Goal: Find specific page/section

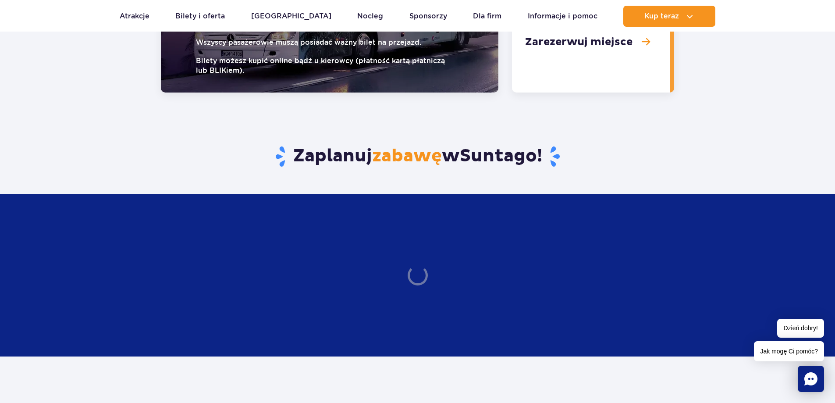
scroll to position [1315, 0]
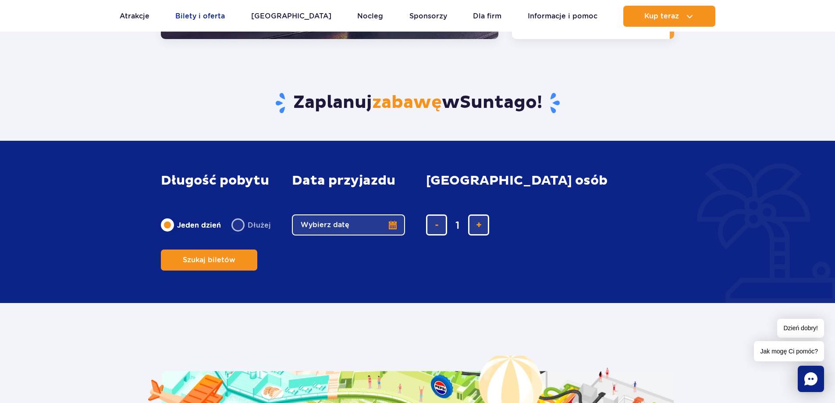
click at [200, 9] on link "Bilety i oferta" at bounding box center [200, 16] width 50 height 21
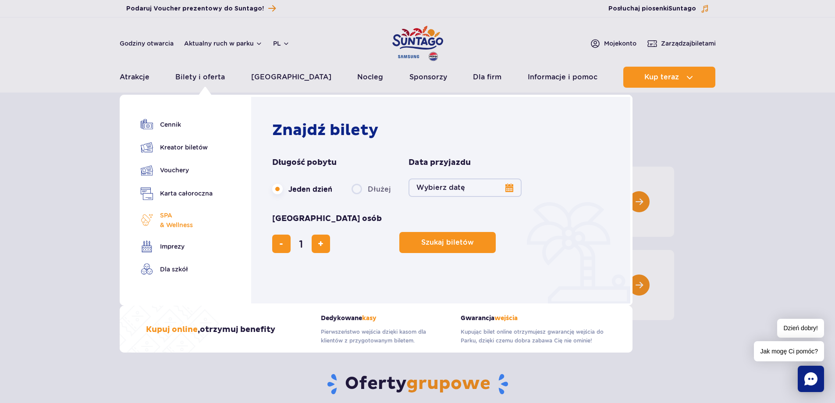
click at [171, 223] on span "SPA & Wellness" at bounding box center [176, 219] width 33 height 19
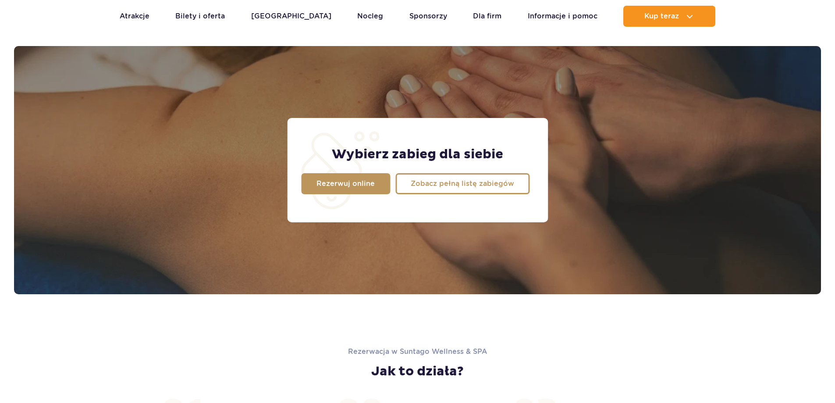
scroll to position [691, 0]
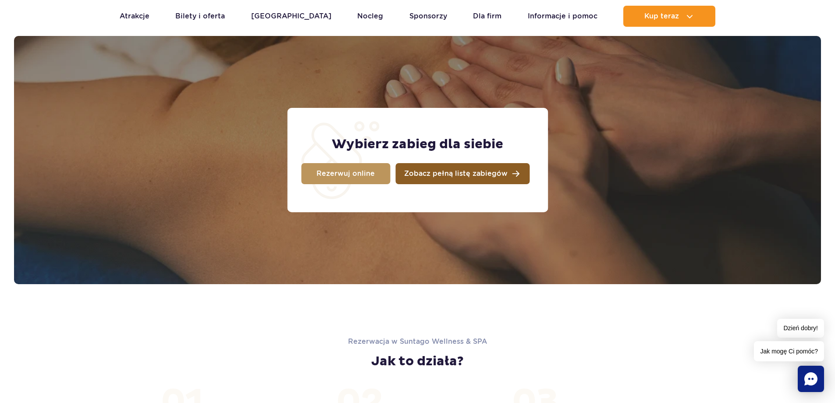
click at [475, 175] on span "Zobacz pełną listę zabiegów" at bounding box center [455, 173] width 103 height 7
